Goal: Task Accomplishment & Management: Use online tool/utility

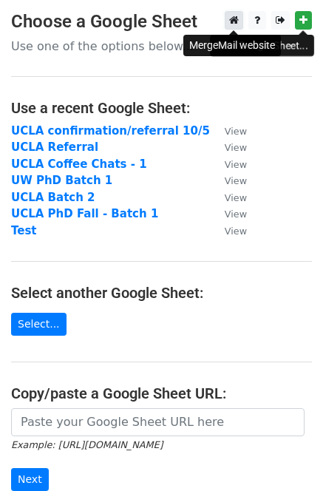
click at [235, 21] on icon at bounding box center [234, 20] width 10 height 10
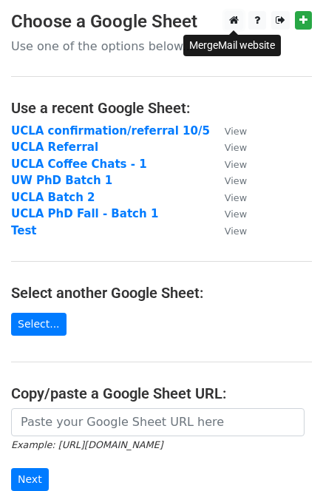
scroll to position [197, 0]
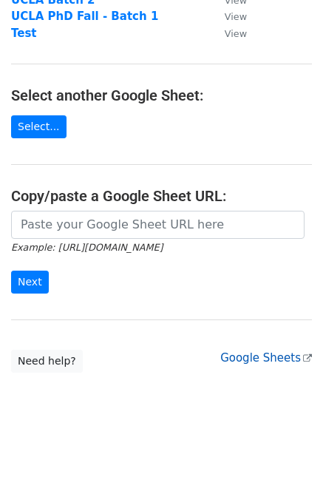
click at [249, 358] on link "Google Sheets" at bounding box center [266, 357] width 92 height 13
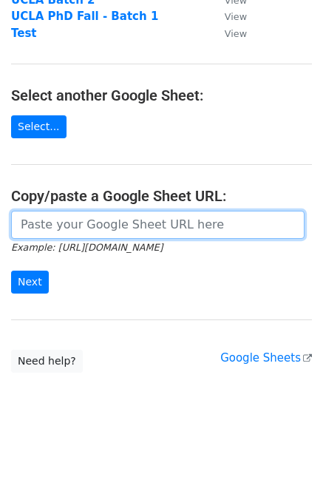
click at [126, 224] on input "url" at bounding box center [157, 225] width 293 height 28
paste input "https://docs.google.com/spreadsheets/d/18d6sK4dqJoHBPqZWZRS5a7rzNLTm80qkV8knz3o…"
type input "https://docs.google.com/spreadsheets/d/18d6sK4dqJoHBPqZWZRS5a7rzNLTm80qkV8knz3o…"
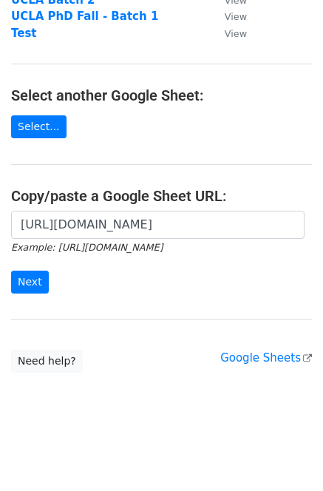
click at [24, 298] on div "https://docs.google.com/spreadsheets/d/18d6sK4dqJoHBPqZWZRS5a7rzNLTm80qkV8knz3o…" at bounding box center [161, 260] width 323 height 98
click at [25, 284] on input "Next" at bounding box center [30, 281] width 38 height 23
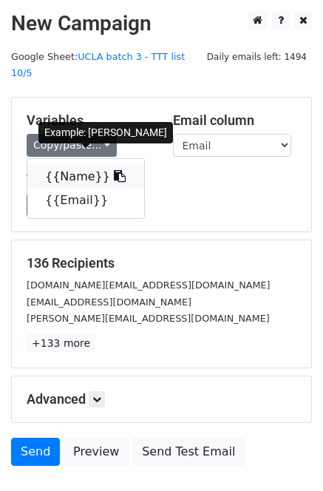
click at [78, 165] on link "{{Name}}" at bounding box center [85, 177] width 117 height 24
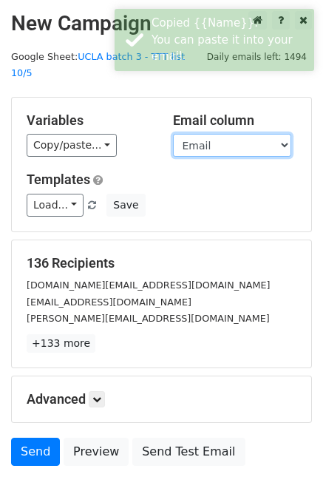
click at [235, 134] on select "Name Email" at bounding box center [232, 145] width 118 height 23
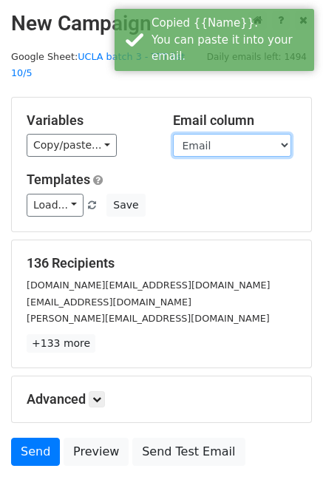
click at [173, 134] on select "Name Email" at bounding box center [232, 145] width 118 height 23
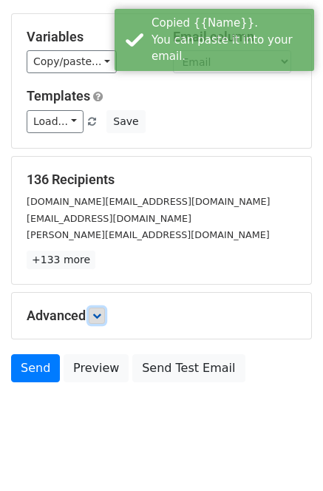
click at [105, 307] on link at bounding box center [97, 315] width 16 height 16
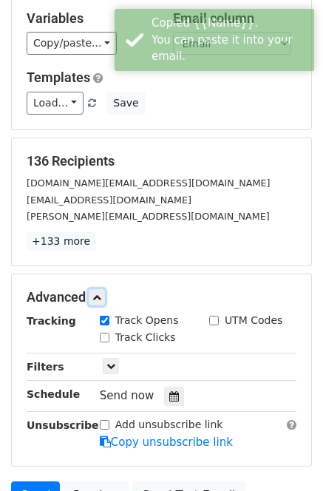
scroll to position [103, 0]
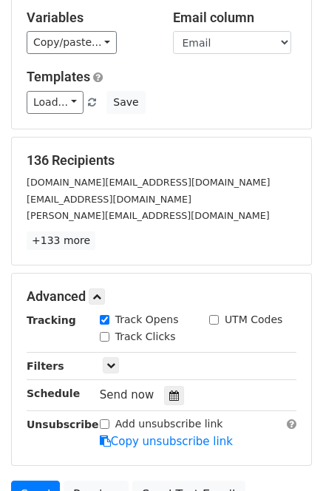
click at [163, 91] on div "Load... Webinar Invitation Order Confirmation Trial Expiration Warning Newslett…" at bounding box center [162, 102] width 292 height 23
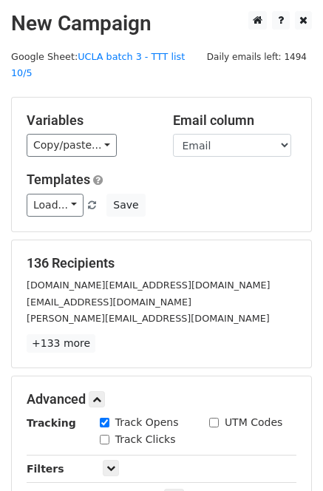
scroll to position [228, 0]
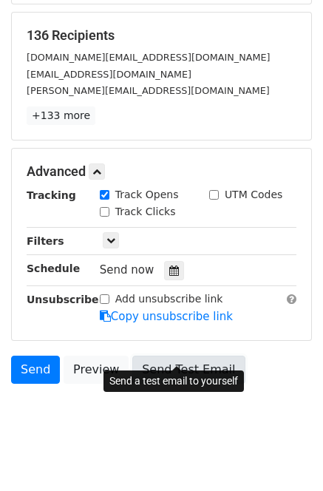
click at [188, 355] on link "Send Test Email" at bounding box center [188, 369] width 112 height 28
click at [170, 355] on link "Send Test Email" at bounding box center [188, 369] width 112 height 28
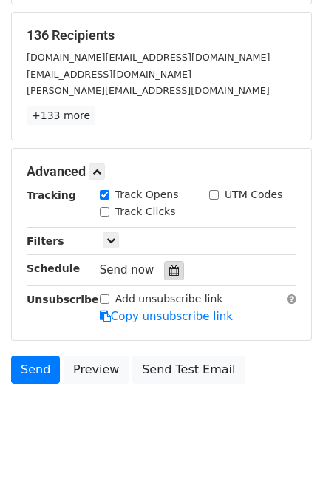
click at [174, 261] on div at bounding box center [174, 270] width 20 height 19
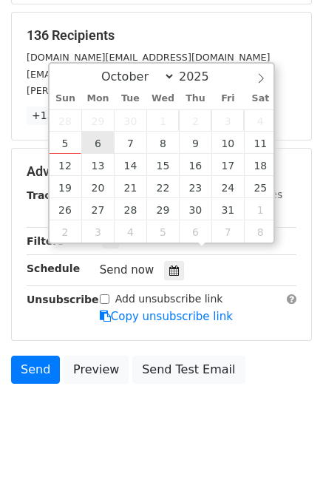
type input "2025-10-06 12:00"
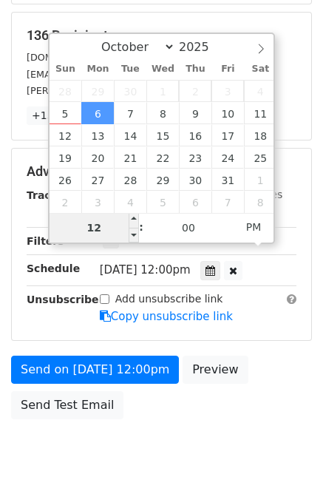
click at [101, 226] on input "12" at bounding box center [95, 228] width 90 height 30
click at [74, 220] on input "12" at bounding box center [95, 228] width 90 height 30
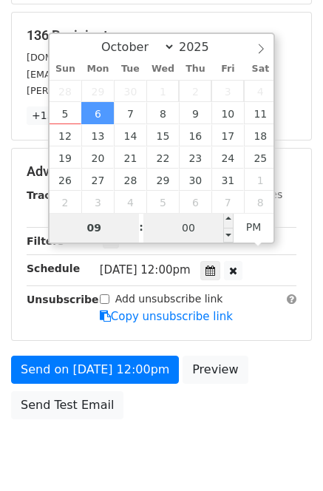
type input "09"
type input "2025-10-06 21:00"
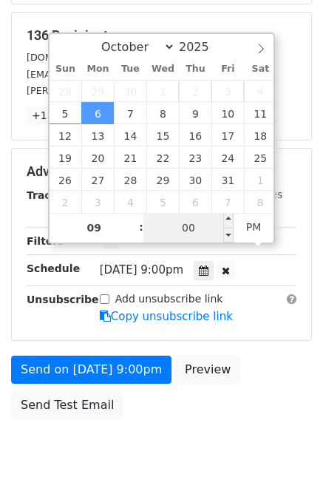
drag, startPoint x: 172, startPoint y: 224, endPoint x: 198, endPoint y: 226, distance: 26.0
click at [198, 226] on input "00" at bounding box center [188, 228] width 90 height 30
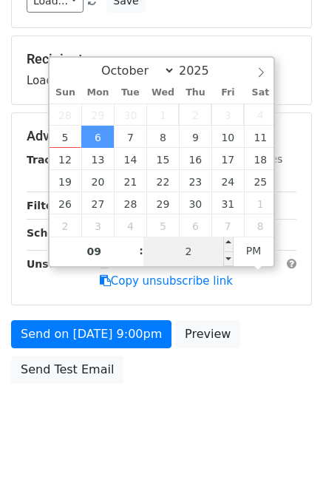
type input "28"
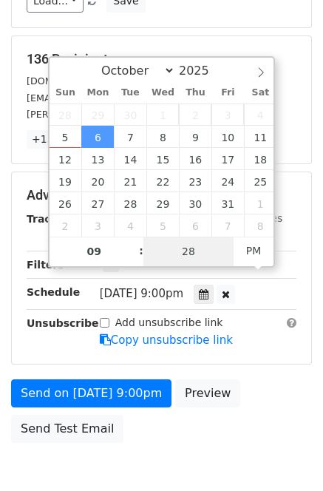
scroll to position [228, 0]
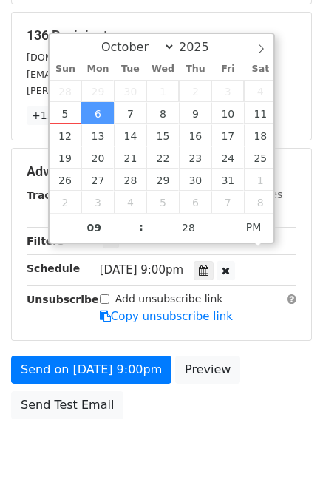
type input "2025-10-06 21:28"
click at [273, 355] on div "Send on Oct 6 at 9:00pm Preview Send Test Email" at bounding box center [161, 390] width 323 height 71
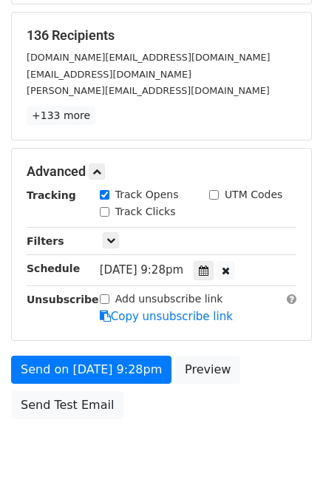
scroll to position [204, 0]
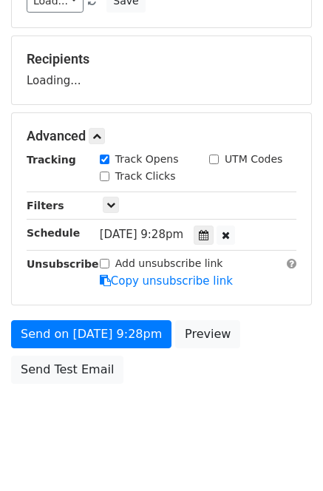
click at [174, 214] on div "Only include spreadsheet rows that match the following filters:" at bounding box center [198, 205] width 219 height 17
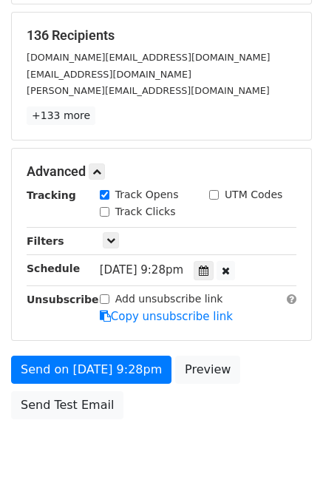
click at [181, 263] on span "Mon, Oct 6, 9:28pm" at bounding box center [141, 269] width 83 height 13
drag, startPoint x: 182, startPoint y: 252, endPoint x: 173, endPoint y: 252, distance: 9.6
click at [173, 263] on span "Mon, Oct 6, 9:28pm" at bounding box center [141, 269] width 83 height 13
drag, startPoint x: 190, startPoint y: 254, endPoint x: 213, endPoint y: 253, distance: 23.0
click at [183, 263] on span "Mon, Oct 6, 9:28pm" at bounding box center [141, 269] width 83 height 13
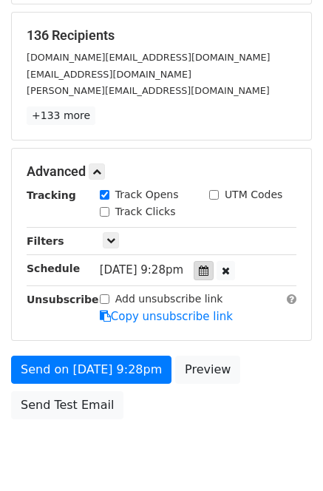
click at [213, 261] on div at bounding box center [204, 270] width 20 height 19
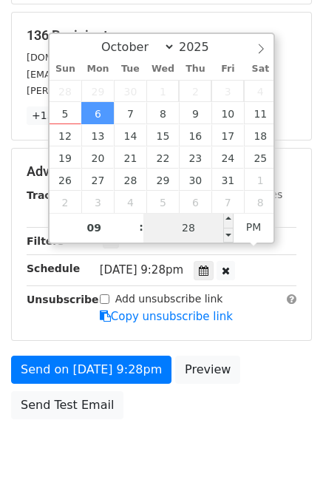
click at [185, 230] on input "28" at bounding box center [188, 228] width 90 height 30
click at [199, 229] on input "28" at bounding box center [188, 228] width 90 height 30
type input "08"
type input "2025-10-06 09:08"
click at [253, 232] on span "PM" at bounding box center [253, 227] width 41 height 30
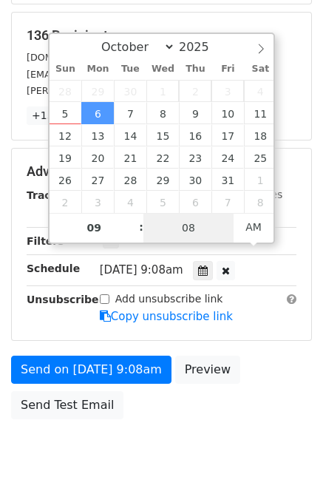
scroll to position [204, 0]
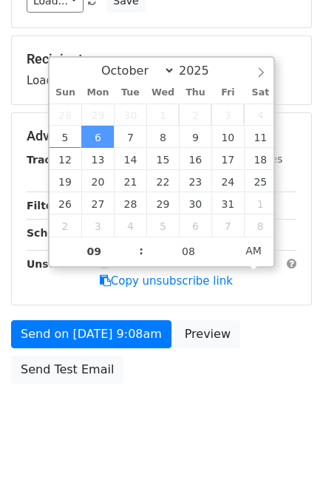
click at [267, 398] on body "New Campaign Daily emails left: 1494 Google Sheet: UCLA batch 3 - TTT list 10/5…" at bounding box center [161, 128] width 323 height 643
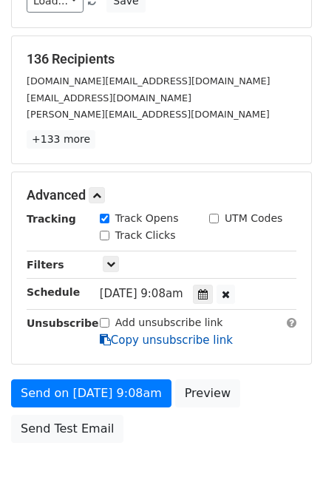
scroll to position [263, 0]
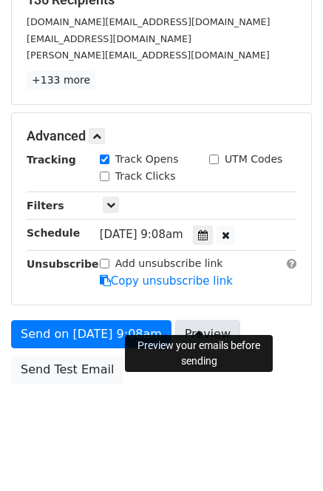
click at [216, 320] on link "Preview" at bounding box center [207, 334] width 65 height 28
click at [208, 230] on icon at bounding box center [203, 235] width 10 height 10
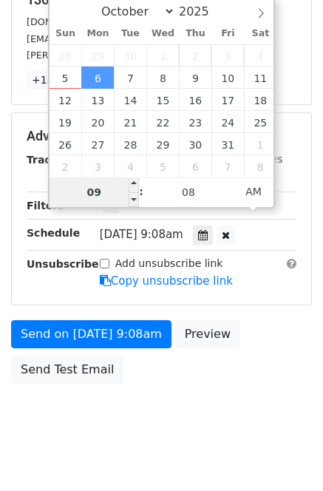
click at [78, 185] on input "09" at bounding box center [95, 192] width 90 height 30
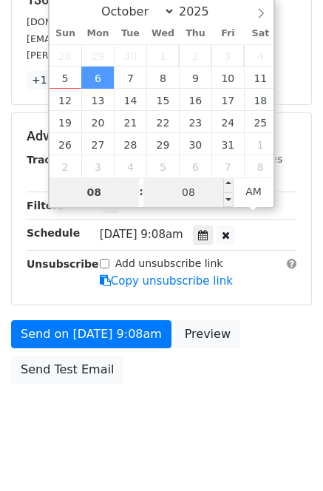
type input "08"
type input "2025-10-06 08:08"
click at [195, 188] on input "08" at bounding box center [188, 192] width 90 height 30
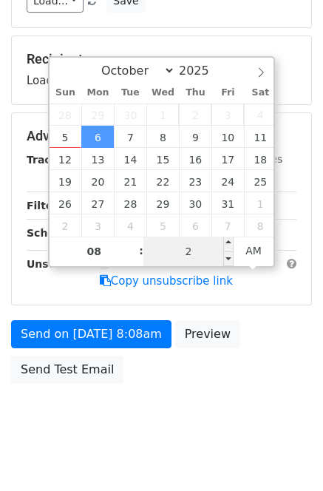
type input "28"
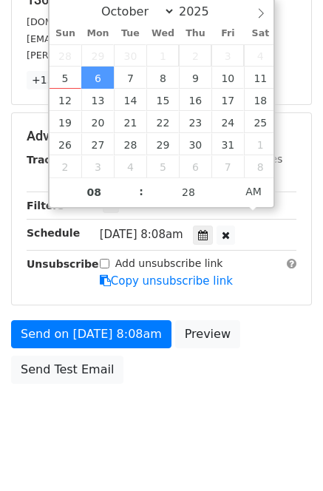
type input "2025-10-06 08:28"
click at [262, 320] on div "Send on Oct 6 at 8:08am Preview Send Test Email" at bounding box center [161, 355] width 323 height 71
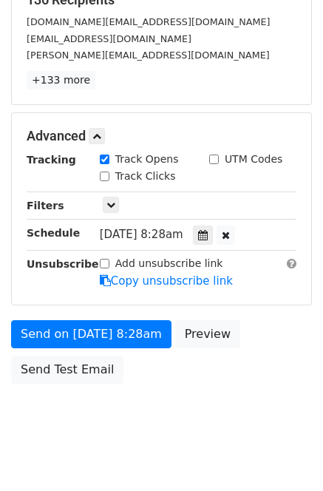
scroll to position [0, 0]
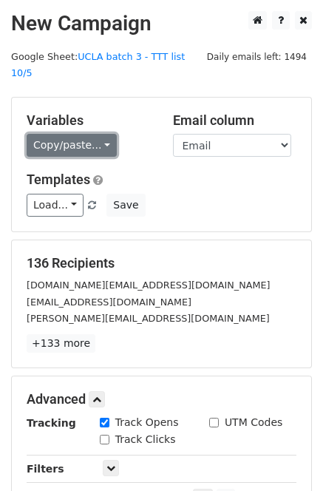
click at [89, 134] on link "Copy/paste..." at bounding box center [72, 145] width 90 height 23
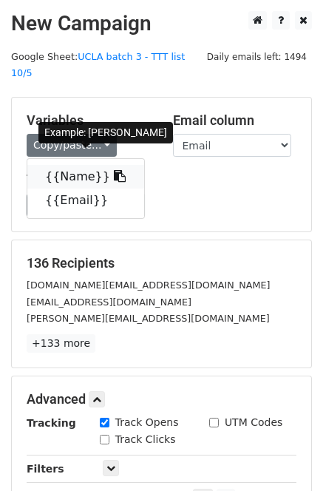
click at [89, 165] on link "{{Name}}" at bounding box center [85, 177] width 117 height 24
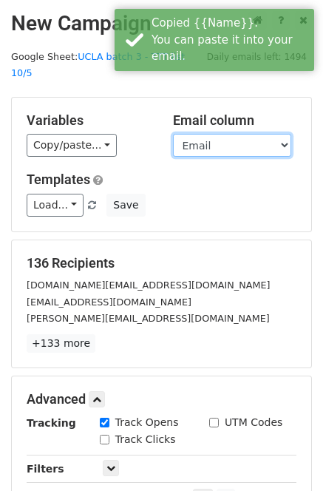
click at [259, 134] on select "Name Email" at bounding box center [232, 145] width 118 height 23
click at [173, 134] on select "Name Email" at bounding box center [232, 145] width 118 height 23
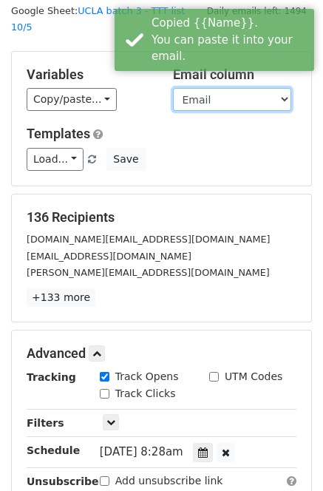
scroll to position [263, 0]
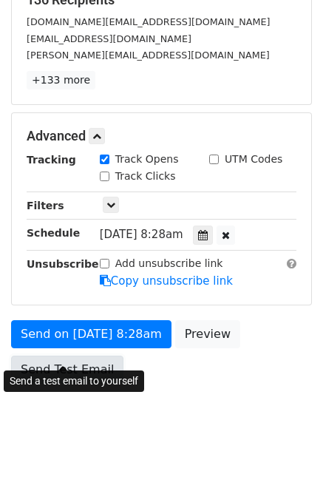
click at [51, 355] on link "Send Test Email" at bounding box center [67, 369] width 112 height 28
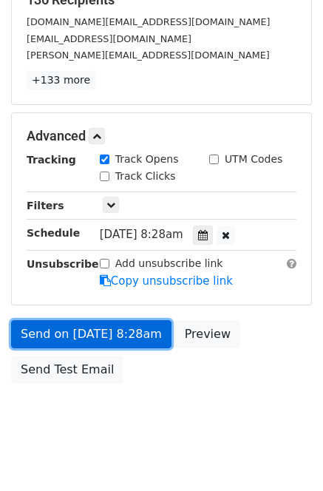
click at [120, 320] on link "Send on Oct 6 at 8:28am" at bounding box center [91, 334] width 160 height 28
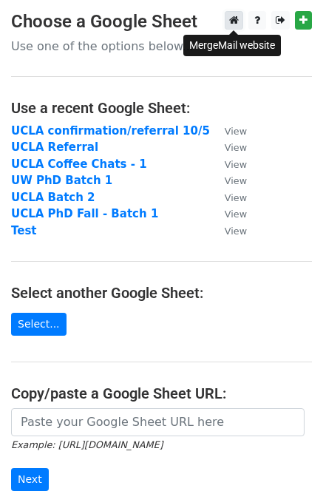
click at [239, 21] on link at bounding box center [234, 20] width 18 height 18
